Goal: Register for event/course

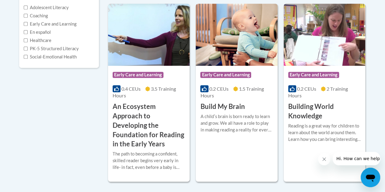
scroll to position [152, 0]
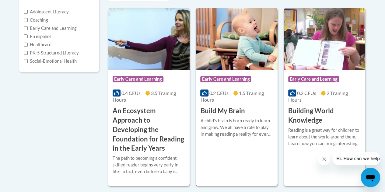
click at [232, 107] on h3 "Build My Brain" at bounding box center [222, 110] width 44 height 9
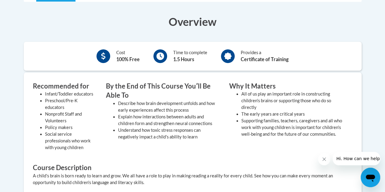
scroll to position [152, 0]
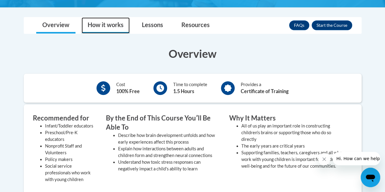
click at [115, 23] on link "How it works" at bounding box center [105, 25] width 48 height 16
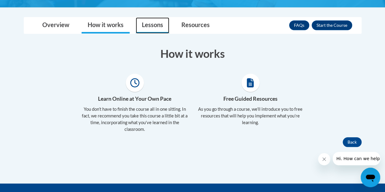
click at [154, 27] on link "Lessons" at bounding box center [152, 25] width 33 height 16
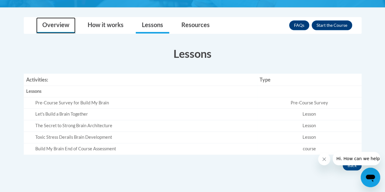
click at [65, 27] on link "Overview" at bounding box center [55, 25] width 39 height 16
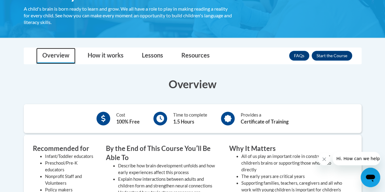
scroll to position [122, 0]
click at [291, 54] on link "FAQs" at bounding box center [299, 56] width 20 height 10
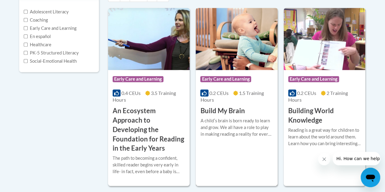
click at [206, 92] on icon at bounding box center [204, 93] width 5 height 5
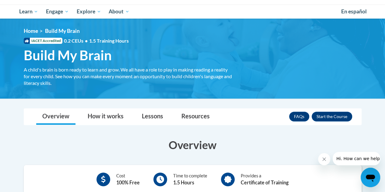
scroll to position [91, 0]
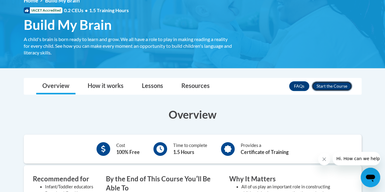
click at [330, 85] on button "Enroll" at bounding box center [331, 86] width 40 height 10
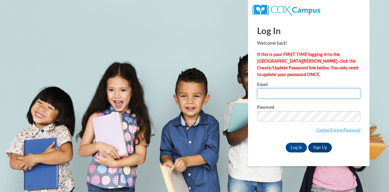
click at [311, 92] on input "Email" at bounding box center [308, 93] width 103 height 10
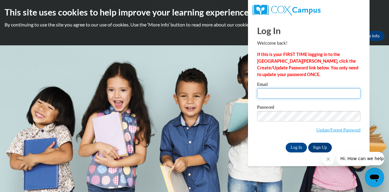
type input "301178@klcorp.com"
drag, startPoint x: 308, startPoint y: 92, endPoint x: 232, endPoint y: 99, distance: 76.3
click at [232, 99] on body "This site uses cookies to help improve your learning experience. By continuing …" at bounding box center [194, 96] width 389 height 192
type input "lljohns87@gmail.com"
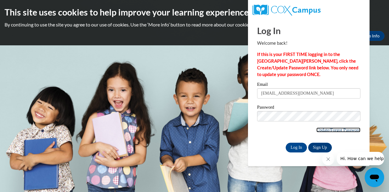
click at [329, 130] on link "Update/Forgot Password" at bounding box center [339, 129] width 44 height 5
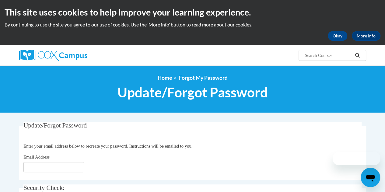
scroll to position [91, 0]
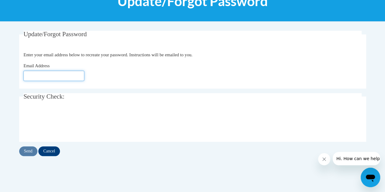
click at [52, 76] on input "Email Address" at bounding box center [53, 76] width 61 height 10
type input "LlJohns87@gmail.com"
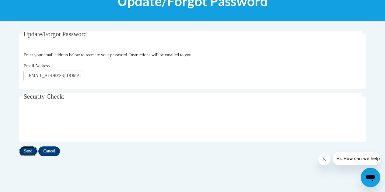
click at [27, 154] on input "Send" at bounding box center [28, 151] width 18 height 10
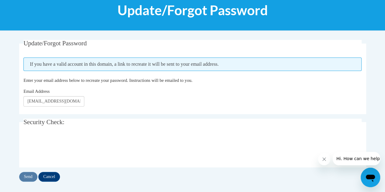
scroll to position [91, 0]
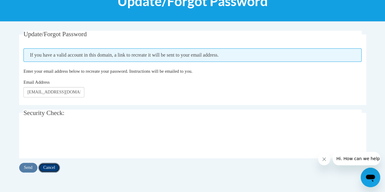
click at [51, 165] on input "Cancel" at bounding box center [49, 168] width 22 height 10
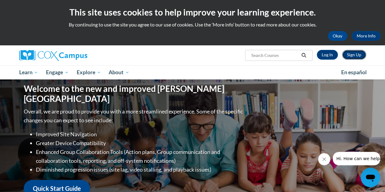
click at [351, 56] on link "Sign Up" at bounding box center [354, 55] width 24 height 10
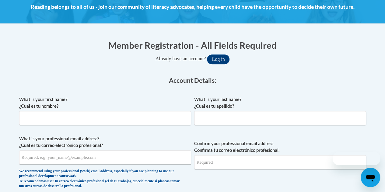
scroll to position [91, 0]
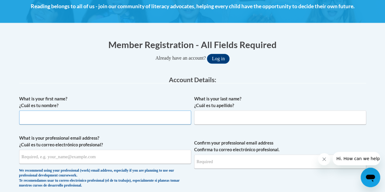
click at [83, 114] on input "What is your first name? ¿Cuál es tu nombre?" at bounding box center [105, 117] width 172 height 14
type input "[PERSON_NAME]"
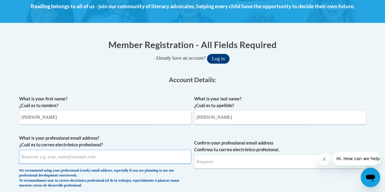
type input "[EMAIL_ADDRESS][DOMAIN_NAME]"
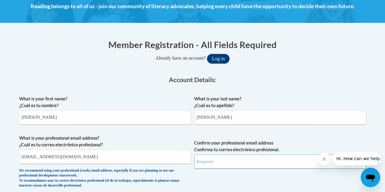
type input "[EMAIL_ADDRESS][DOMAIN_NAME]"
drag, startPoint x: 248, startPoint y: 157, endPoint x: 175, endPoint y: 159, distance: 73.0
click at [176, 159] on span "What is your professional email address? ¿Cuál es tu correo electrónico profesi…" at bounding box center [192, 163] width 347 height 56
drag, startPoint x: 86, startPoint y: 158, endPoint x: 16, endPoint y: 158, distance: 69.3
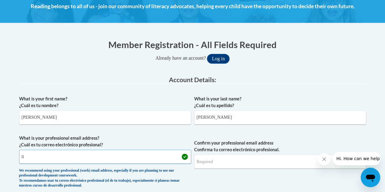
type input "l"
type input "[EMAIL_ADDRESS][DOMAIN_NAME]"
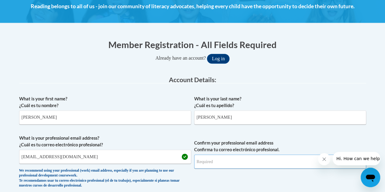
click at [221, 158] on input "Confirm your professional email address Confirma tu correo electrónico profesio…" at bounding box center [280, 161] width 172 height 14
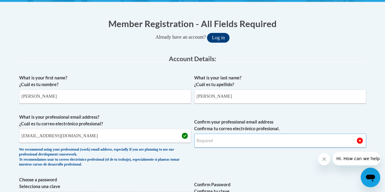
scroll to position [122, 0]
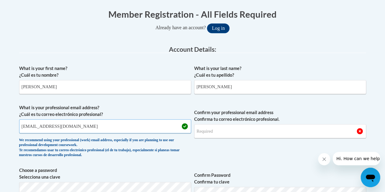
drag, startPoint x: 67, startPoint y: 124, endPoint x: 19, endPoint y: 123, distance: 48.4
click at [19, 123] on input "[EMAIL_ADDRESS][DOMAIN_NAME]" at bounding box center [105, 126] width 172 height 14
type input "[PERSON_NAME][EMAIL_ADDRESS][PERSON_NAME][DOMAIN_NAME]"
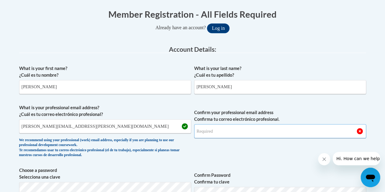
click at [210, 131] on input "Confirm your professional email address Confirma tu correo electrónico profesio…" at bounding box center [280, 131] width 172 height 14
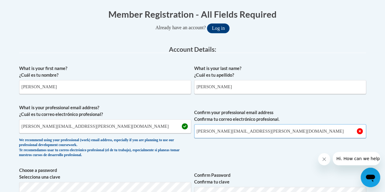
click at [272, 132] on input "[PERSON_NAME][EMAIL_ADDRESS][PERSON_NAME][DOMAIN_NAME]" at bounding box center [280, 131] width 172 height 14
type input "[PERSON_NAME][EMAIL_ADDRESS][PERSON_NAME][DOMAIN_NAME]"
click at [272, 148] on span "Confirm your professional email address Confirma tu correo electrónico profesio…" at bounding box center [280, 132] width 172 height 56
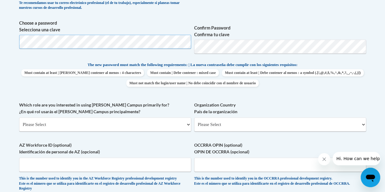
scroll to position [274, 0]
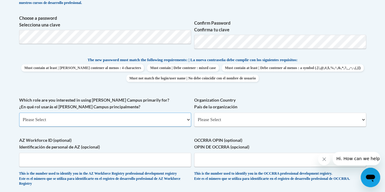
click at [101, 120] on select "Please Select College/University | Colegio/Universidad Community/Nonprofit Part…" at bounding box center [105, 120] width 172 height 14
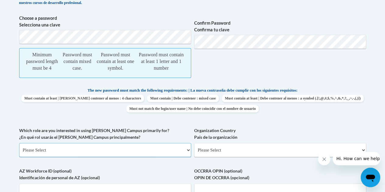
select select "fbf2d438-af2f-41f8-98f1-81c410e29de3"
click at [19, 149] on select "Please Select College/University | Colegio/Universidad Community/Nonprofit Part…" at bounding box center [105, 150] width 172 height 14
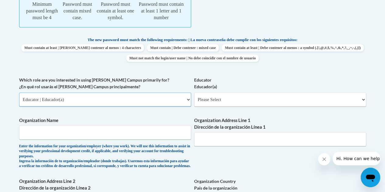
scroll to position [334, 0]
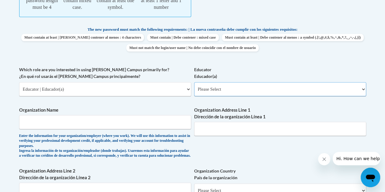
click at [241, 95] on select "Please Select Early Learning/Daycare Teacher/Family Home Care Provider | Maestr…" at bounding box center [280, 89] width 172 height 14
select select "5e2af403-4f2c-4e49-a02f-103e55d7b75b"
click at [194, 88] on select "Please Select Early Learning/Daycare Teacher/Family Home Care Provider | Maestr…" at bounding box center [280, 89] width 172 height 14
click at [123, 129] on input "Organization Name" at bounding box center [105, 122] width 172 height 14
type input "KinderCare"
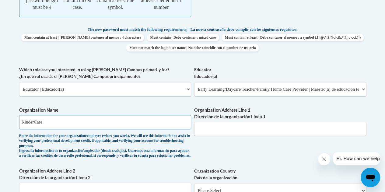
type input "14225 Park Center Dr"
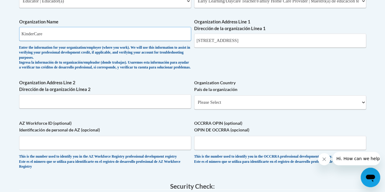
scroll to position [426, 0]
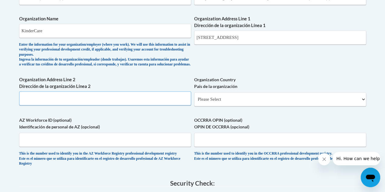
click at [125, 105] on input "Organization Address Line 2 Dirección de la organización Línea 2" at bounding box center [105, 98] width 172 height 14
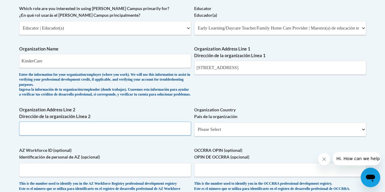
scroll to position [395, 0]
click at [209, 137] on select "Please Select United States | Estados Unidos Outside of the United States | Fue…" at bounding box center [280, 130] width 172 height 14
select select "ad49bcad-a171-4b2e-b99c-48b446064914"
click at [194, 134] on select "Please Select United States | Estados Unidos Outside of the United States | Fue…" at bounding box center [280, 130] width 172 height 14
select select
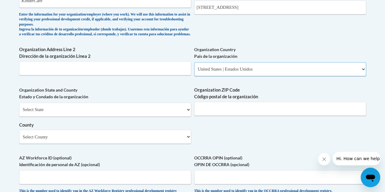
scroll to position [456, 0]
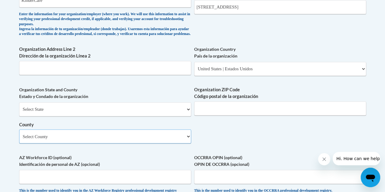
click at [177, 143] on select "Select County Allegany Anne Arundel Baltimore Baltimore Calvert Caroline Carrol…" at bounding box center [105, 136] width 172 height 14
select select "Prince George's"
click at [19, 140] on select "Select County Allegany Anne Arundel Baltimore Baltimore Calvert Caroline Carrol…" at bounding box center [105, 136] width 172 height 14
click at [211, 115] on input "Organization ZIP Code Código postal de la organización" at bounding box center [280, 108] width 172 height 14
type input "20707"
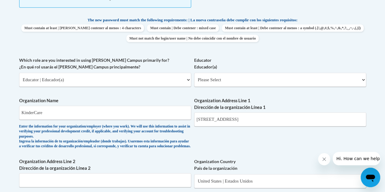
scroll to position [334, 0]
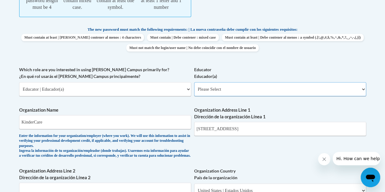
click at [213, 94] on select "Please Select Early Learning/Daycare Teacher/Family Home Care Provider | Maestr…" at bounding box center [280, 89] width 172 height 14
select select "6732b29e-f5f4-40e4-a595-7dafd2b8fb29"
click at [194, 88] on select "Please Select Early Learning/Daycare Teacher/Family Home Care Provider | Maestr…" at bounding box center [280, 89] width 172 height 14
select select "null"
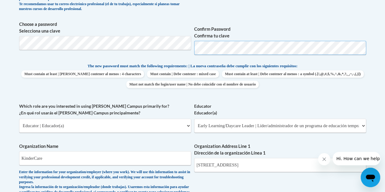
scroll to position [274, 0]
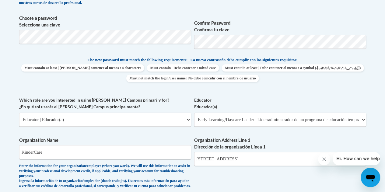
click at [318, 62] on p "The new password must match the following requirements: | La nueva contraseña d…" at bounding box center [192, 61] width 347 height 8
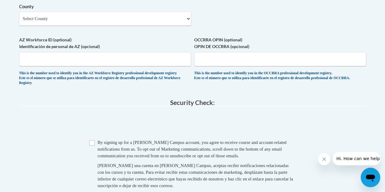
scroll to position [608, 0]
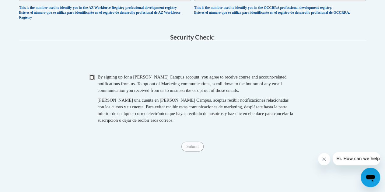
click at [90, 80] on input "Checkbox" at bounding box center [91, 77] width 5 height 5
checkbox input "true"
click at [201, 151] on input "Submit" at bounding box center [192, 147] width 22 height 10
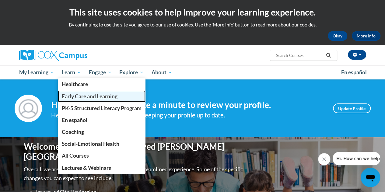
click at [84, 96] on span "Early Care and Learning" at bounding box center [90, 96] width 56 height 6
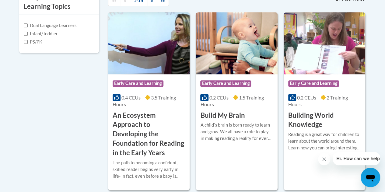
scroll to position [243, 0]
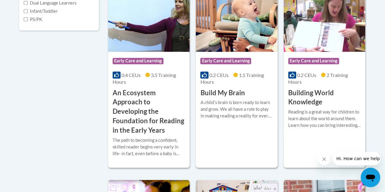
click at [223, 49] on img at bounding box center [236, 21] width 81 height 62
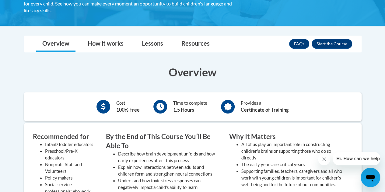
scroll to position [152, 0]
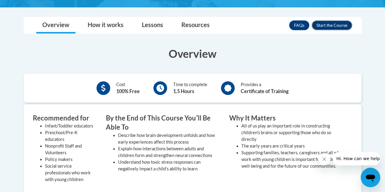
click at [326, 27] on button "Enroll" at bounding box center [331, 25] width 40 height 10
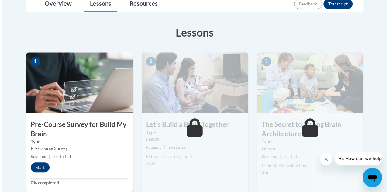
scroll to position [182, 0]
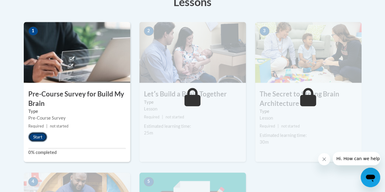
click at [38, 136] on button "Start" at bounding box center [37, 137] width 19 height 10
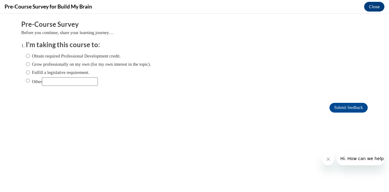
scroll to position [0, 0]
click at [26, 55] on input "Obtain required Professional Development credit." at bounding box center [28, 56] width 4 height 7
radio input "true"
click at [331, 106] on input "Submit feedback" at bounding box center [349, 108] width 38 height 10
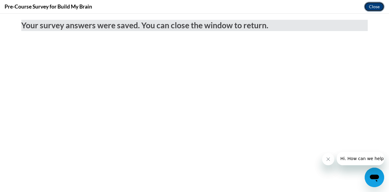
click at [374, 4] on button "Close" at bounding box center [374, 7] width 20 height 10
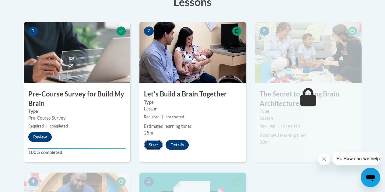
click at [154, 145] on button "Start" at bounding box center [153, 145] width 19 height 10
